Goal: Task Accomplishment & Management: Use online tool/utility

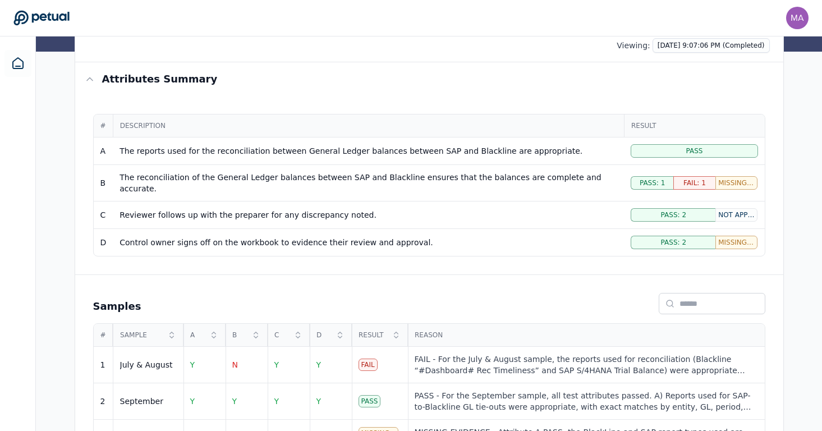
scroll to position [107, 0]
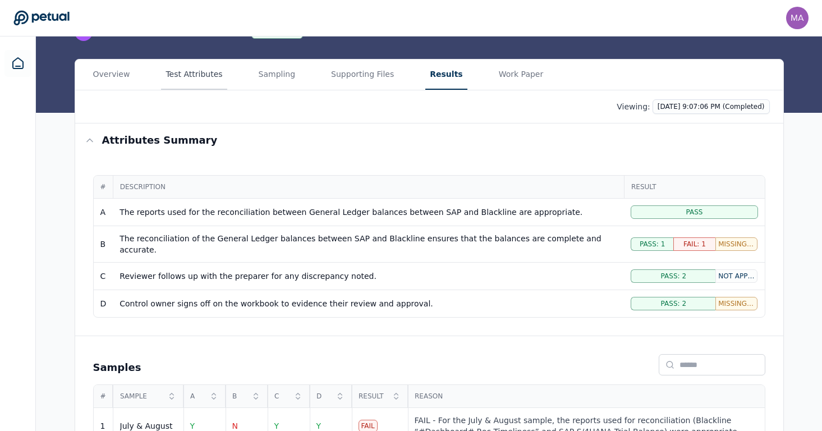
click at [160, 77] on main "Upload supporting files Run manually Balance Sheet Reconciliations - Preparatio…" at bounding box center [429, 233] width 786 height 606
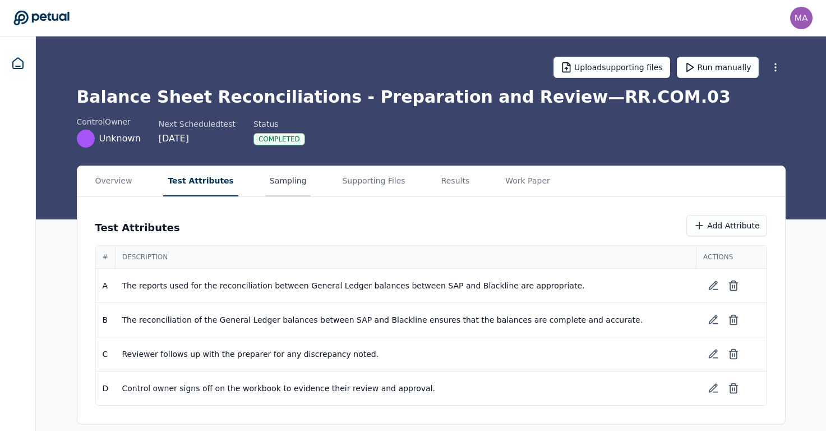
click at [288, 185] on button "Sampling" at bounding box center [288, 181] width 46 height 30
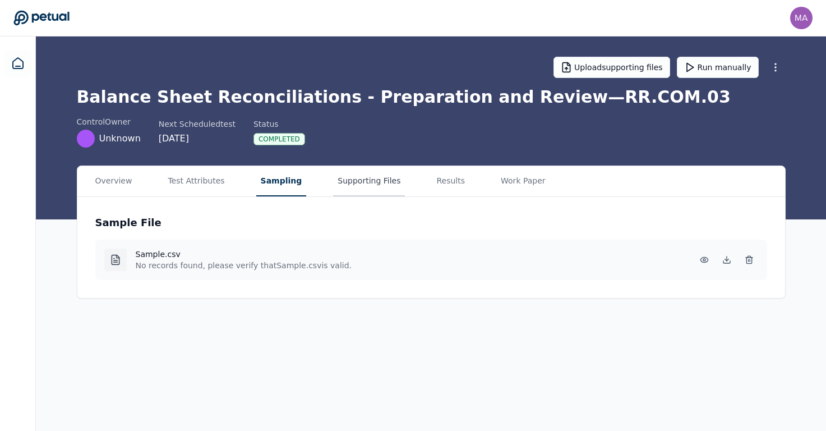
click at [366, 194] on button "Supporting Files" at bounding box center [369, 181] width 72 height 30
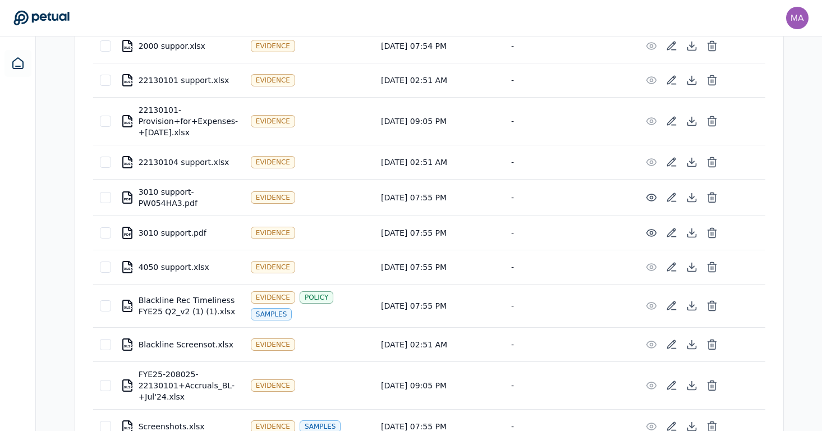
scroll to position [217, 0]
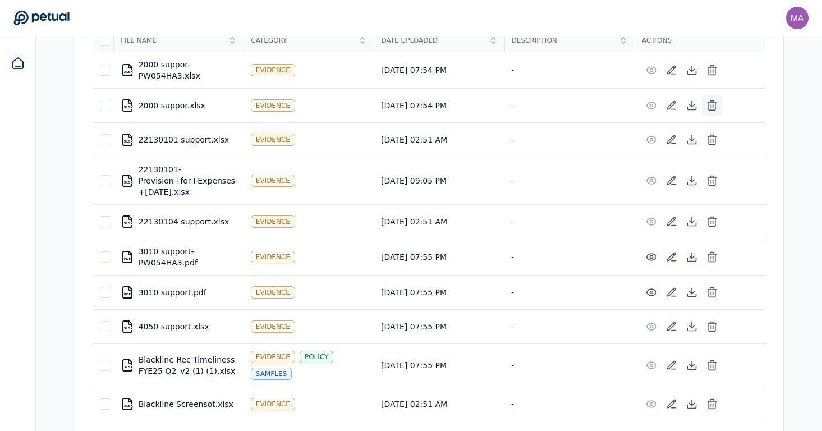
click at [706, 105] on button at bounding box center [712, 105] width 20 height 20
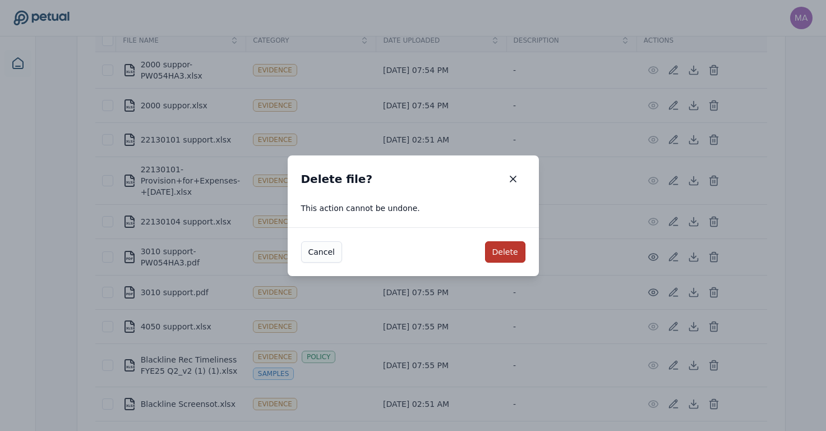
click at [507, 257] on button "Delete" at bounding box center [505, 251] width 40 height 21
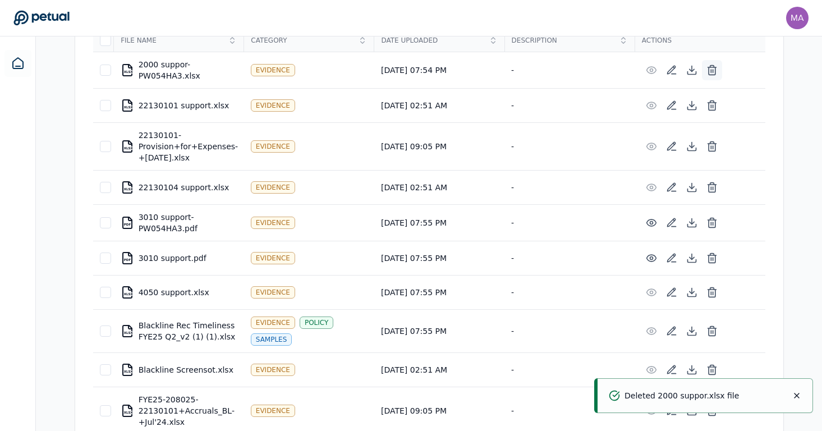
click at [715, 70] on icon at bounding box center [712, 70] width 7 height 7
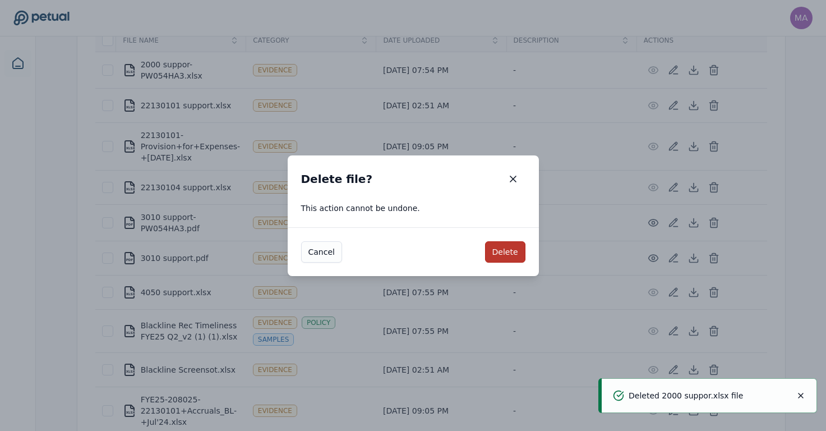
click at [509, 245] on button "Delete" at bounding box center [505, 251] width 40 height 21
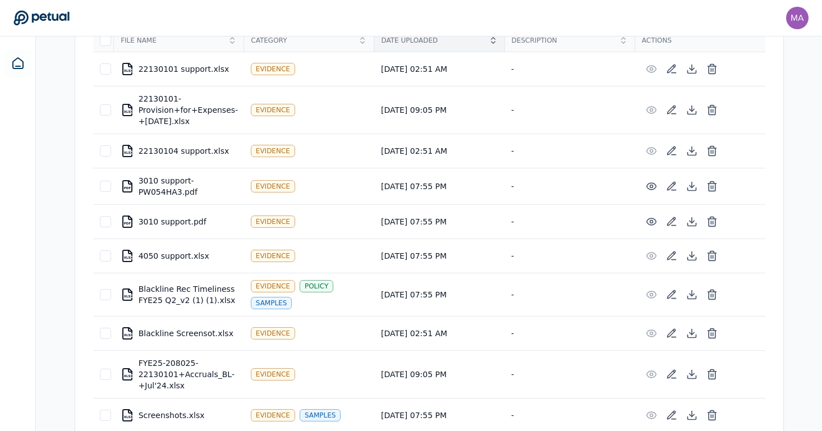
click at [441, 47] on div "Date Uploaded" at bounding box center [439, 40] width 130 height 22
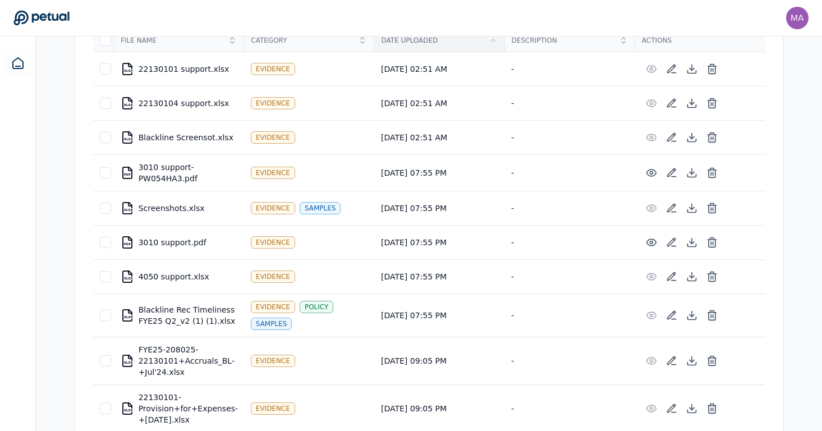
click at [441, 47] on div "Date Uploaded" at bounding box center [439, 40] width 130 height 22
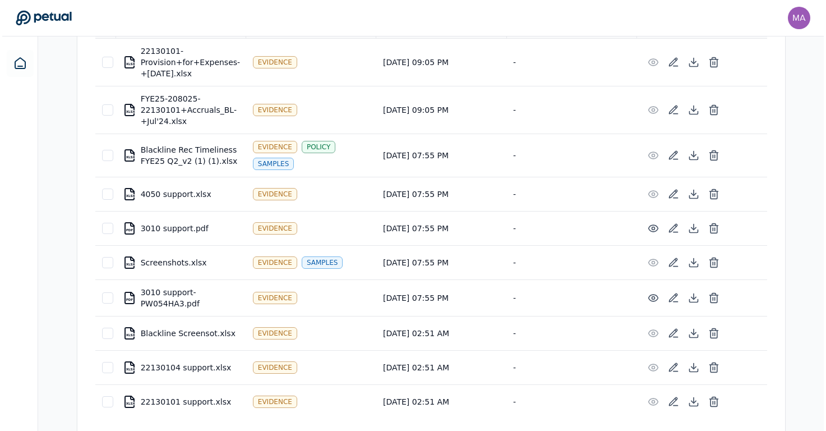
scroll to position [237, 0]
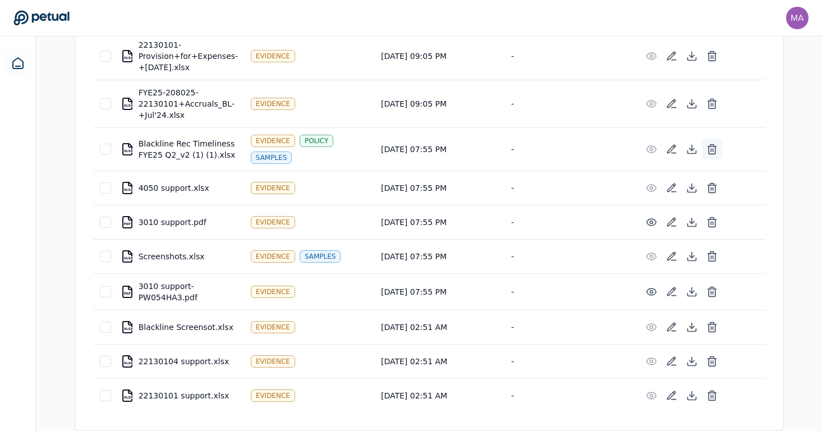
click at [713, 149] on line at bounding box center [713, 150] width 0 height 3
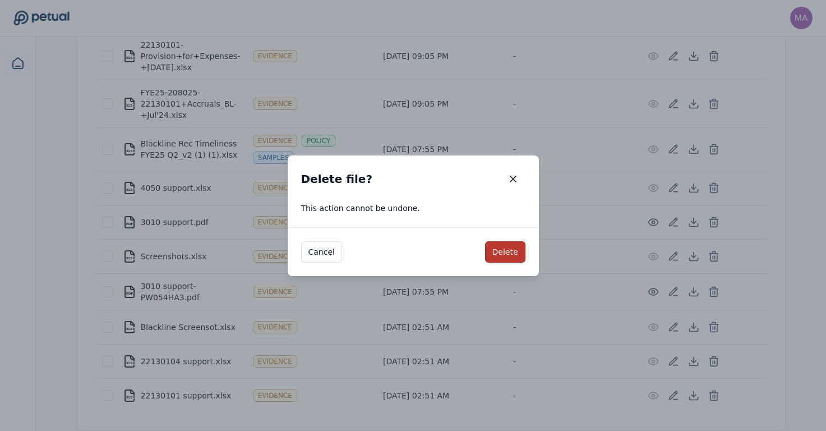
click at [498, 255] on button "Delete" at bounding box center [505, 251] width 40 height 21
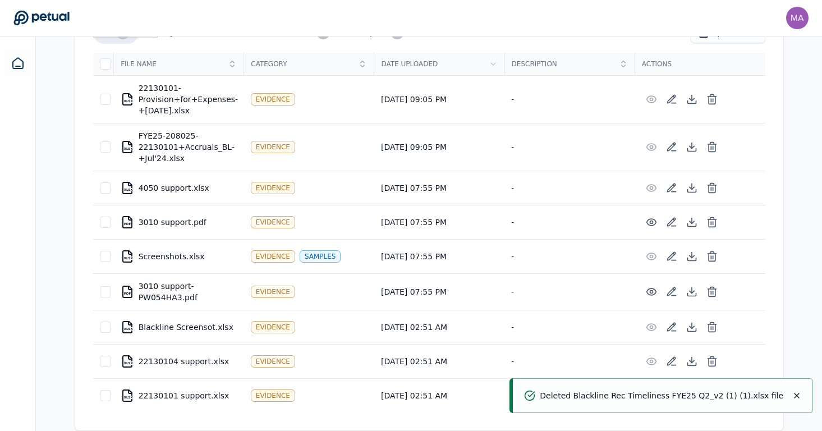
scroll to position [0, 0]
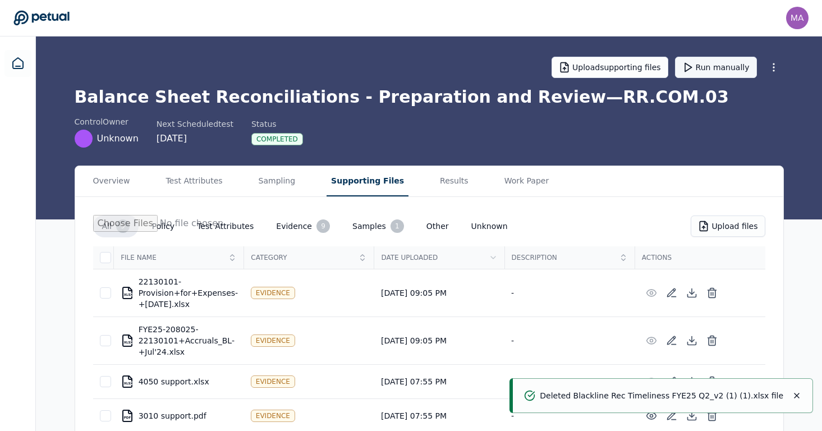
click at [693, 65] on icon at bounding box center [687, 67] width 11 height 11
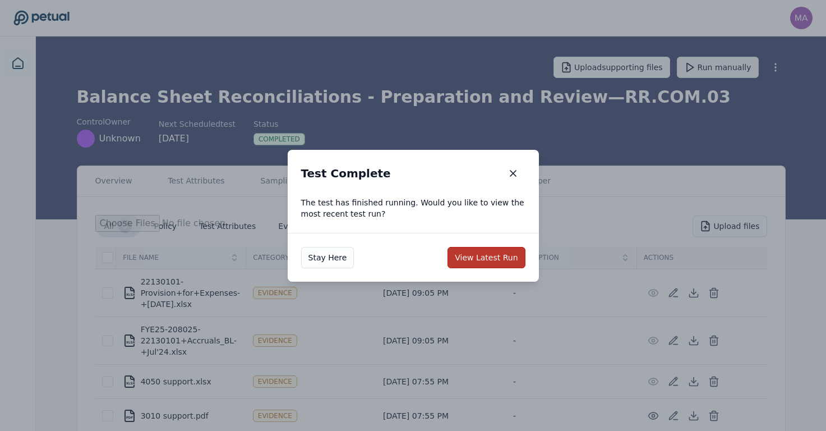
click at [492, 267] on button "View Latest Run" at bounding box center [486, 257] width 77 height 21
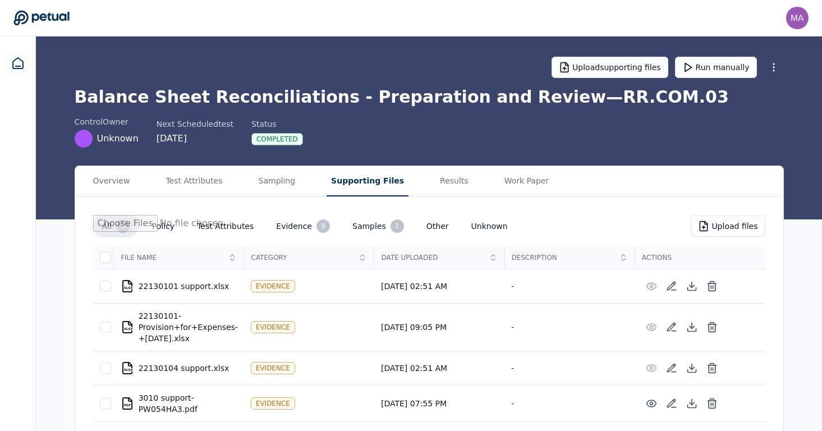
click at [384, 185] on button "Supporting Files" at bounding box center [367, 181] width 82 height 30
click at [755, 229] on button "Upload files" at bounding box center [728, 225] width 74 height 21
type input "**********"
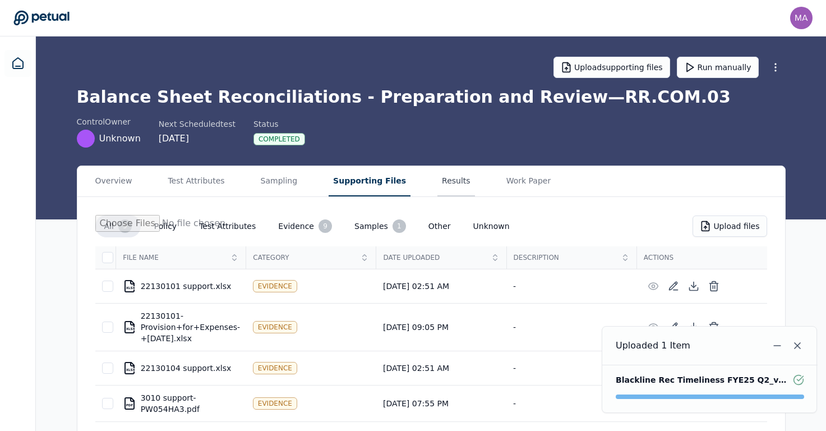
click at [438, 184] on button "Results" at bounding box center [457, 181] width 38 height 30
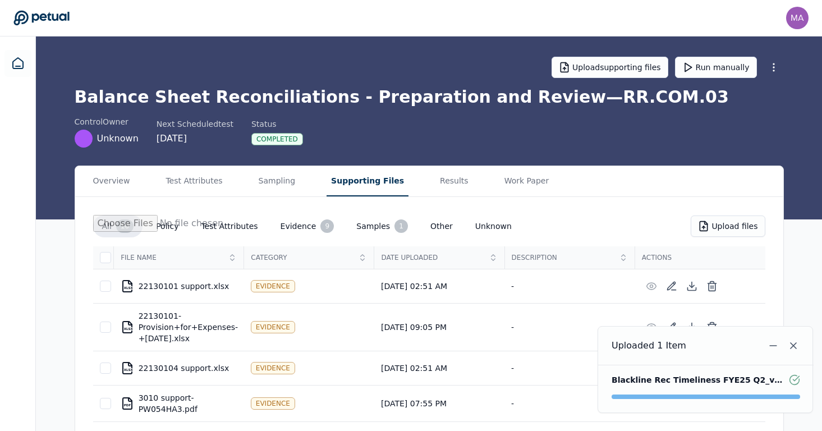
click at [371, 181] on button "Supporting Files" at bounding box center [367, 181] width 82 height 30
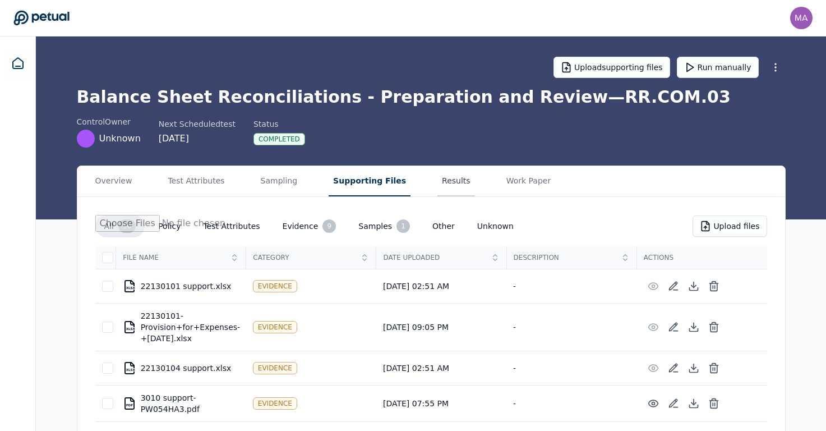
click at [438, 167] on button "Results" at bounding box center [457, 181] width 38 height 30
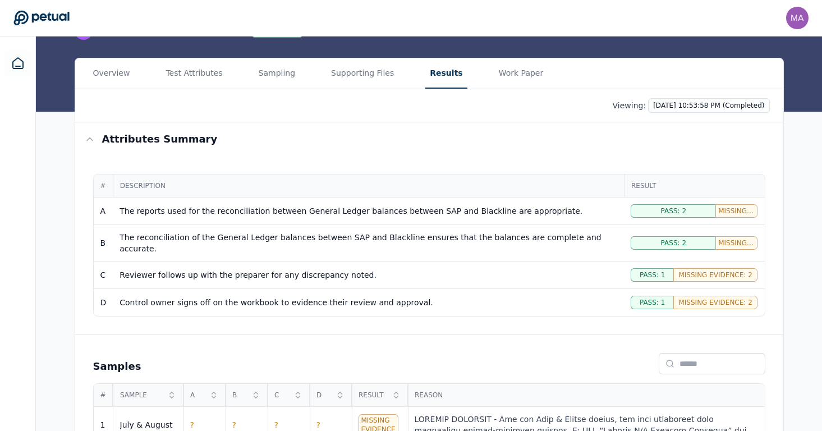
scroll to position [110, 0]
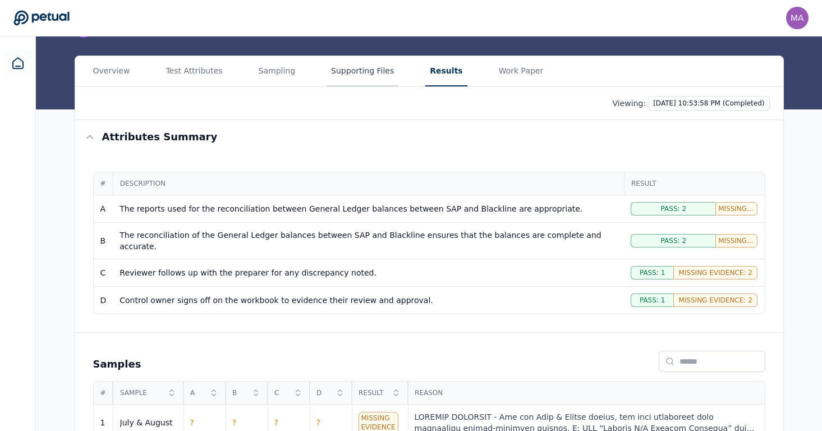
click at [376, 79] on button "Supporting Files" at bounding box center [362, 71] width 72 height 30
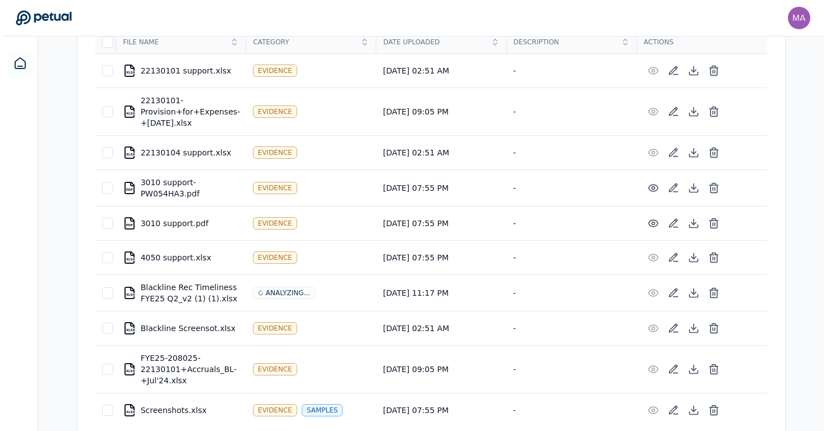
scroll to position [213, 0]
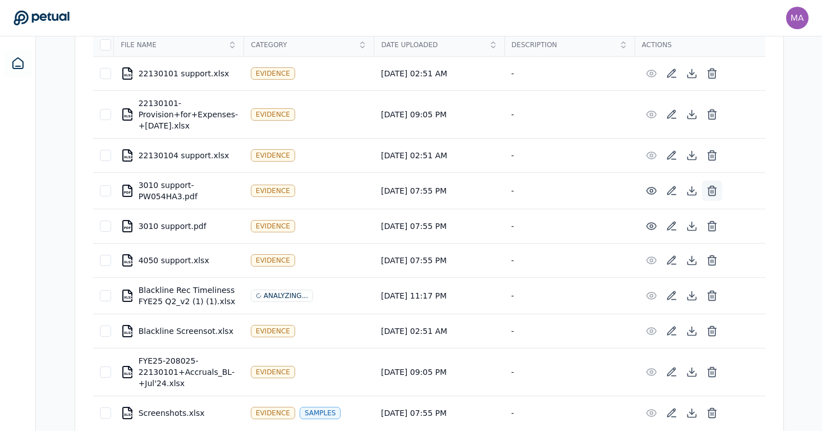
click at [714, 188] on icon at bounding box center [711, 190] width 11 height 11
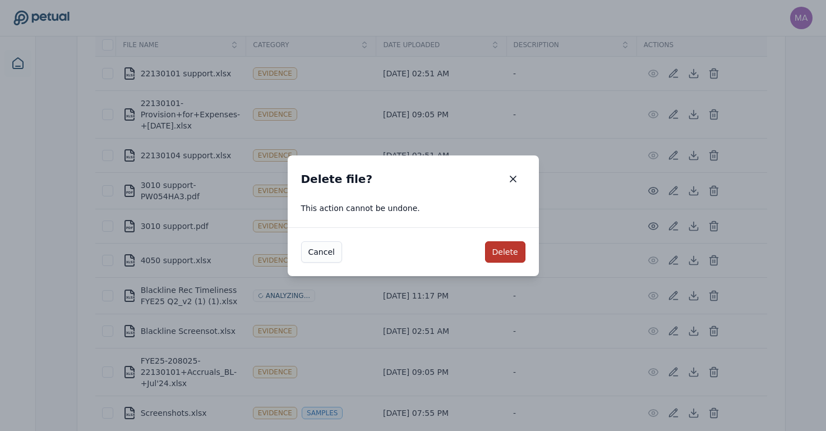
click at [507, 251] on button "Delete" at bounding box center [505, 251] width 40 height 21
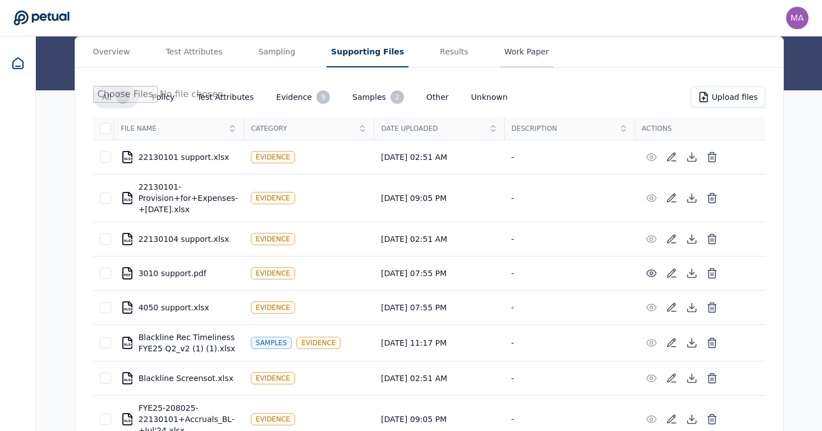
scroll to position [0, 0]
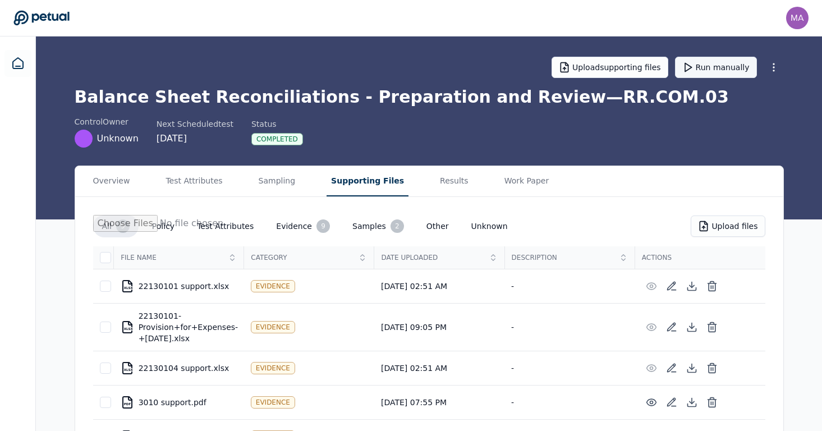
click at [718, 66] on button "Run manually" at bounding box center [716, 67] width 82 height 21
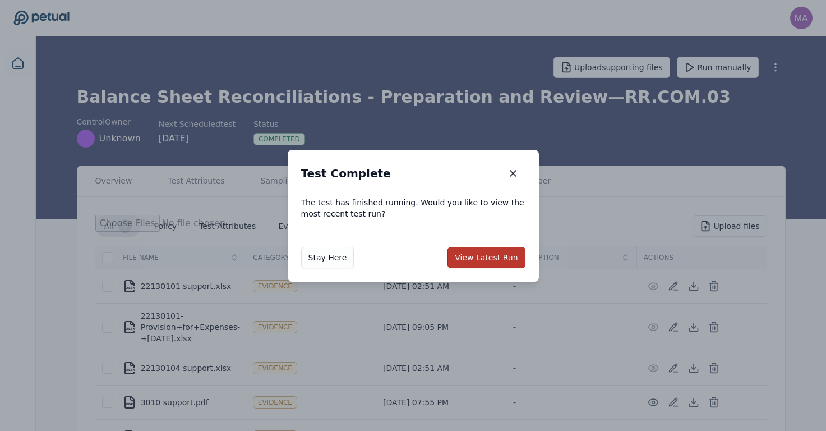
click at [476, 257] on button "View Latest Run" at bounding box center [486, 257] width 77 height 21
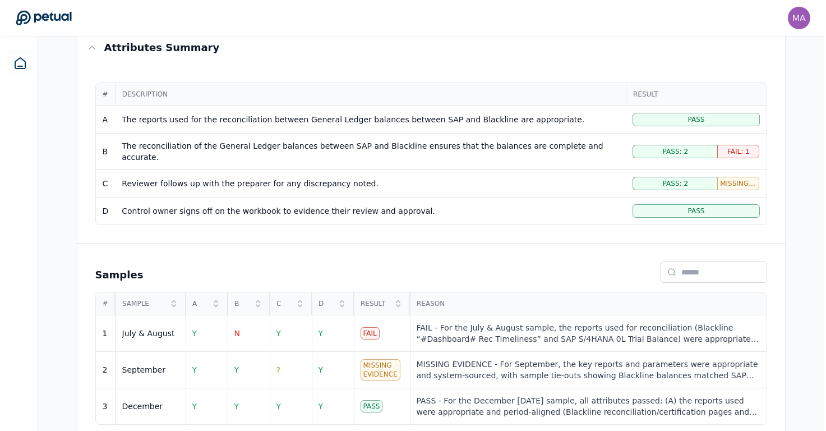
scroll to position [203, 0]
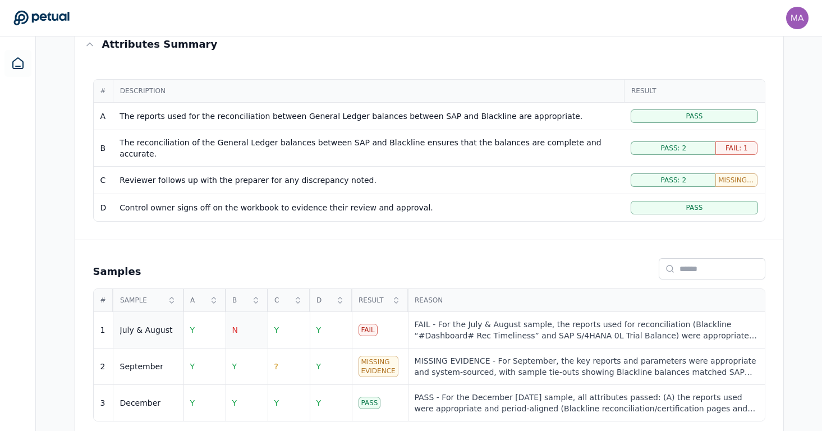
click at [245, 320] on td "N" at bounding box center [247, 330] width 42 height 36
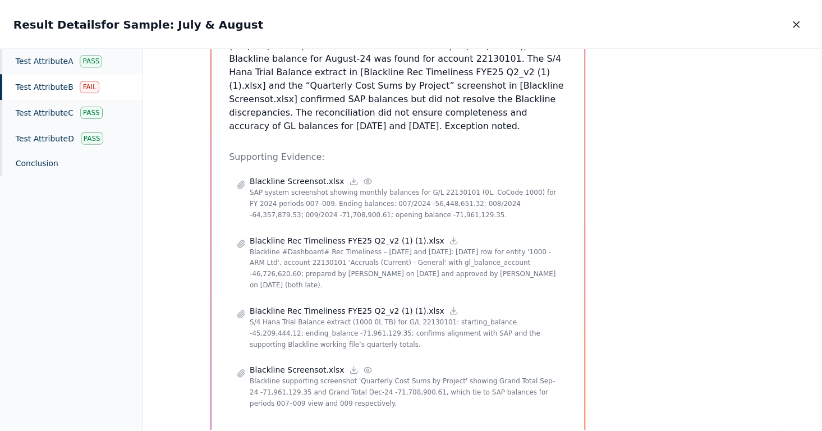
scroll to position [341, 0]
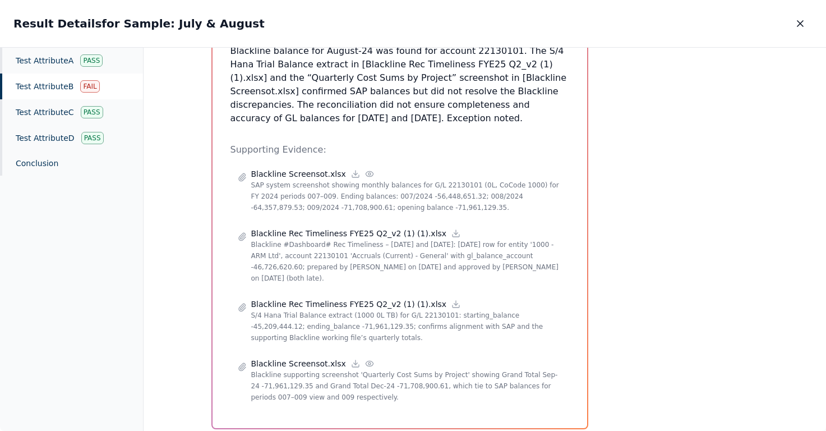
click at [98, 259] on div "Test Attribute A Pass Test Attribute B Fail Test Attribute C Pass Test Attribut…" at bounding box center [72, 240] width 144 height 384
click at [790, 25] on button "button" at bounding box center [800, 23] width 25 height 20
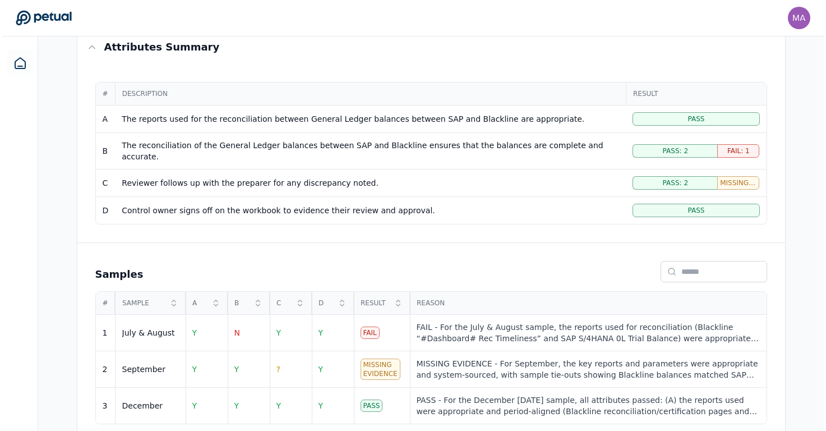
scroll to position [203, 0]
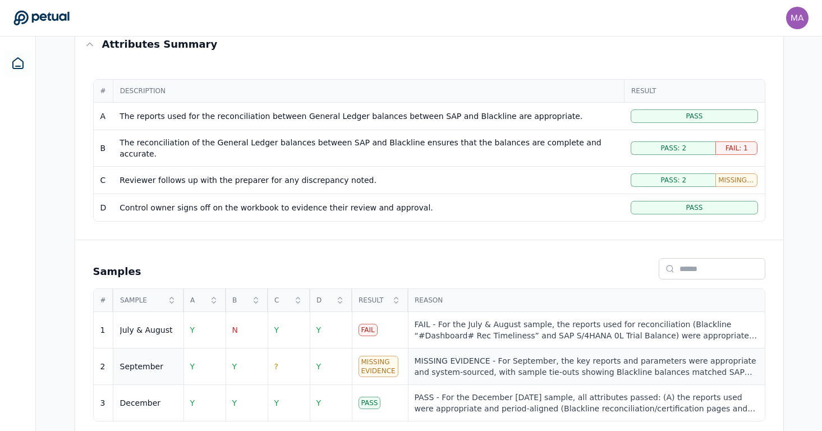
click at [449, 360] on div "MISSING EVIDENCE - For September, the key reports and parameters were appropria…" at bounding box center [586, 366] width 343 height 22
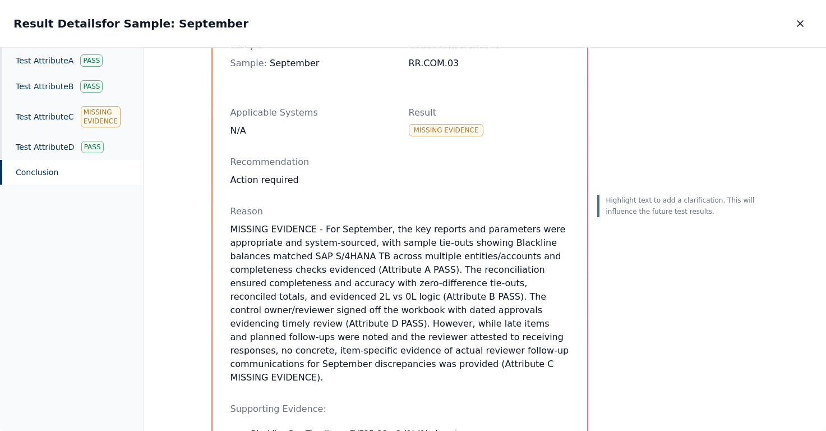
scroll to position [91, 0]
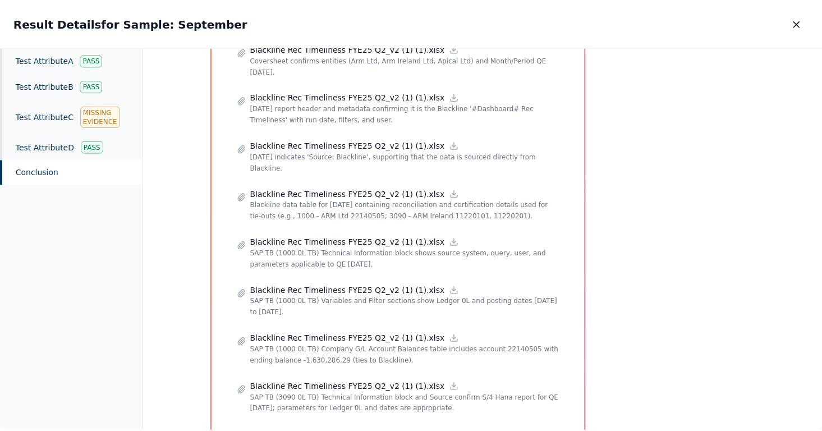
scroll to position [0, 0]
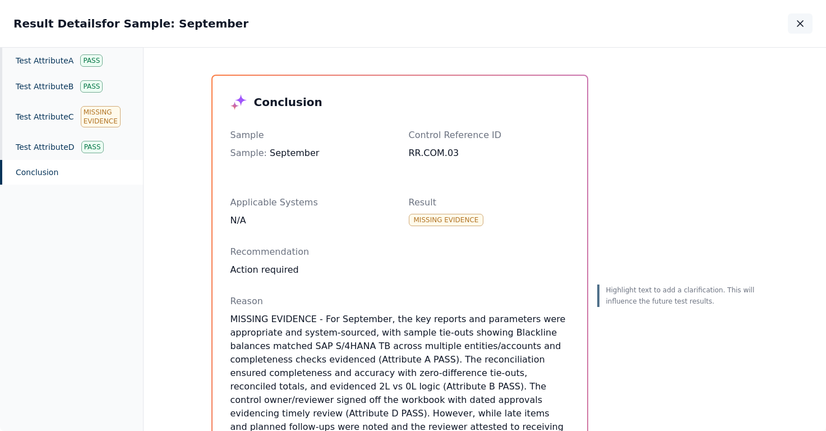
click at [802, 25] on icon "button" at bounding box center [801, 24] width 6 height 6
